Goal: Find specific page/section: Find specific page/section

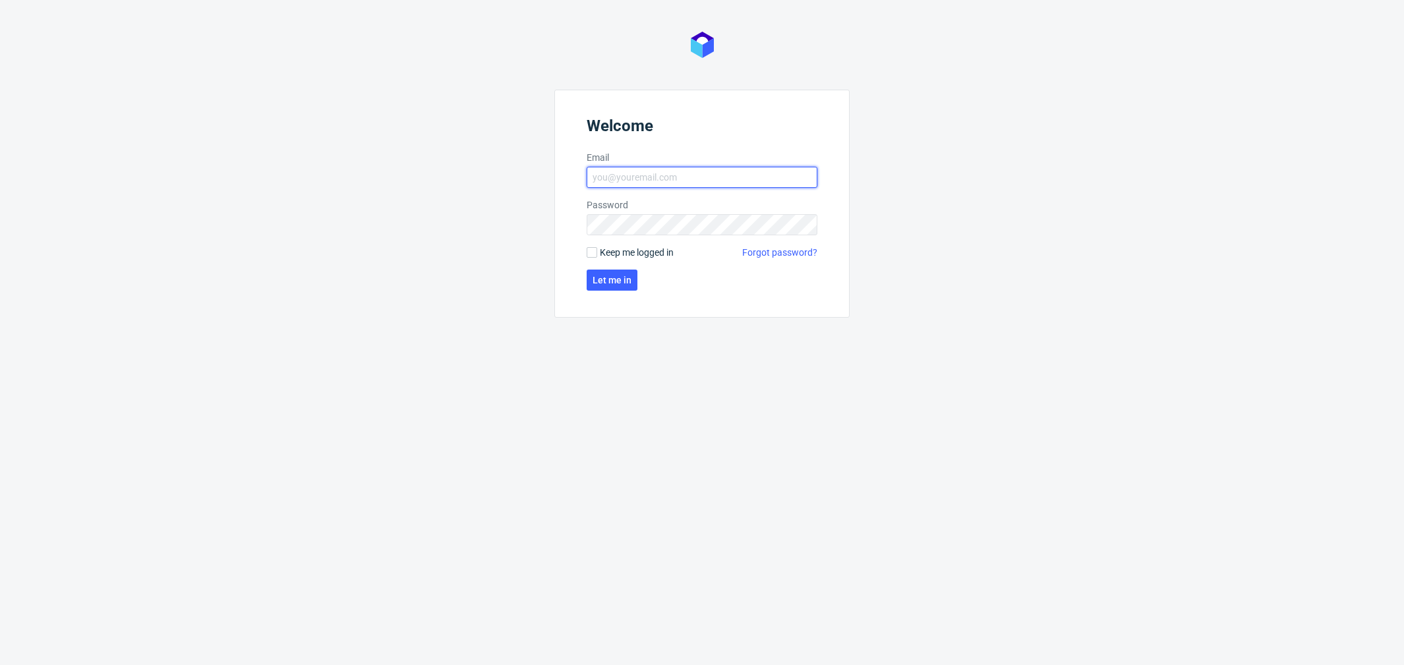
click at [755, 187] on input "Email" at bounding box center [702, 177] width 231 height 21
type input "[PERSON_NAME][EMAIL_ADDRESS][PERSON_NAME][DOMAIN_NAME]"
click button "Let me in" at bounding box center [612, 280] width 51 height 21
type input "[PERSON_NAME][EMAIL_ADDRESS][PERSON_NAME][DOMAIN_NAME]"
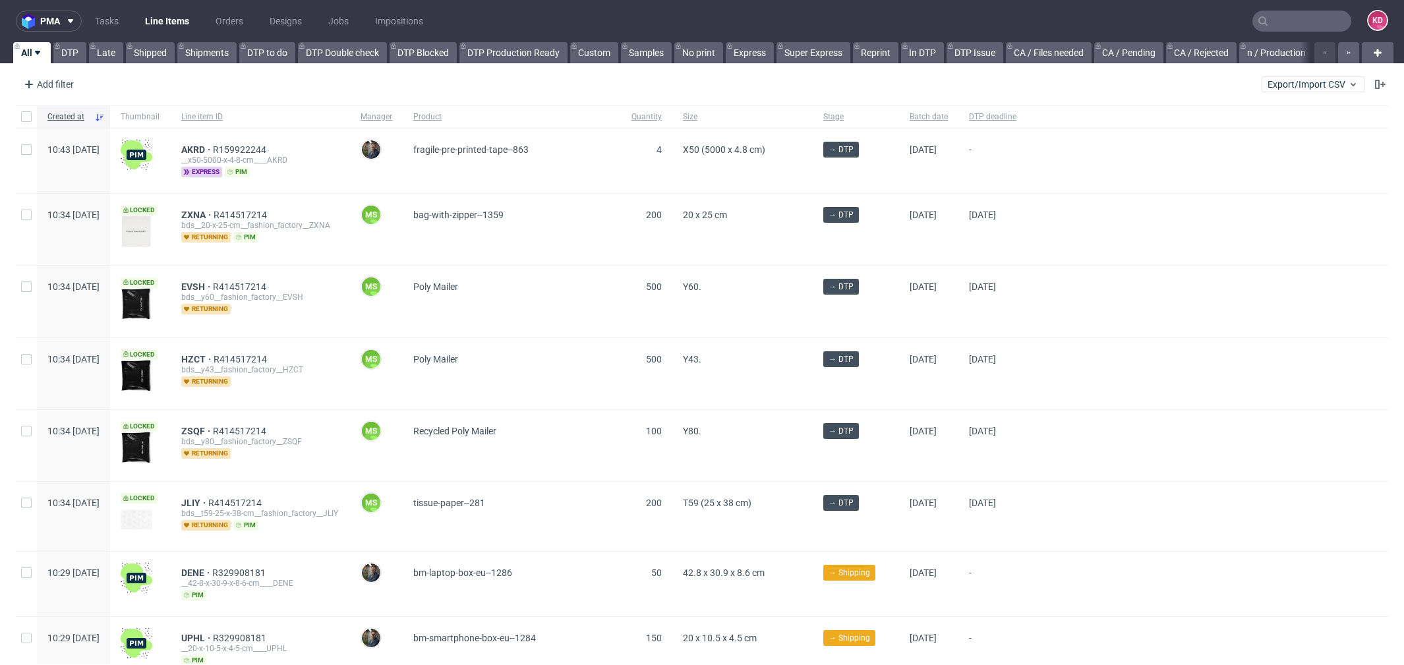
click at [1299, 11] on input "text" at bounding box center [1301, 21] width 99 height 21
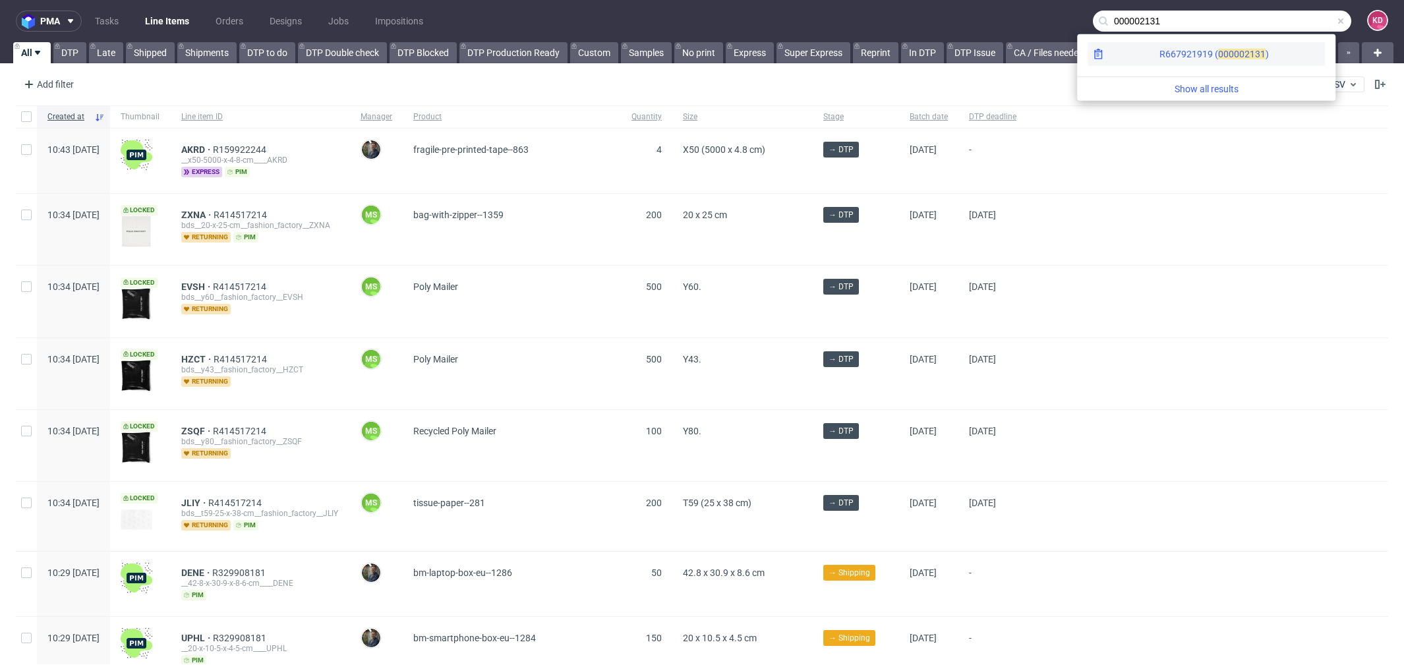
type input "000002131"
click at [1159, 58] on div "R667921919 ( 00000" at bounding box center [1201, 53] width 85 height 13
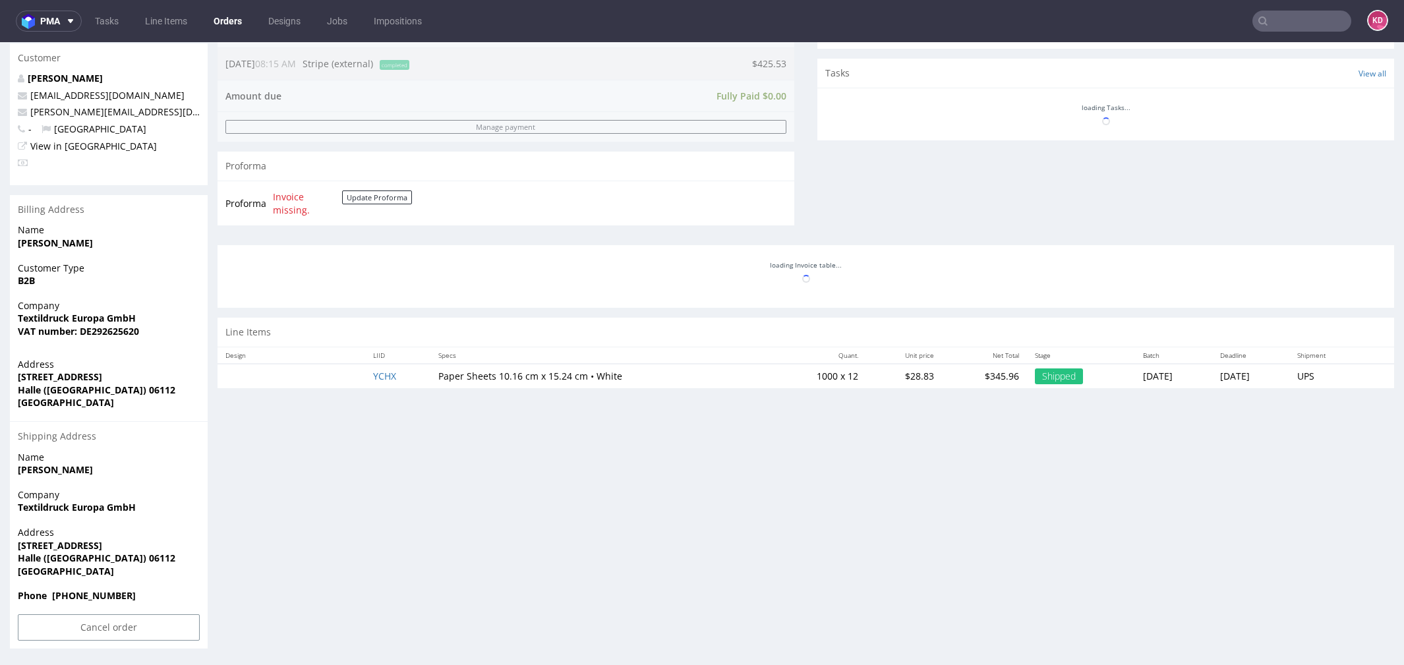
scroll to position [488, 0]
